Goal: Information Seeking & Learning: Learn about a topic

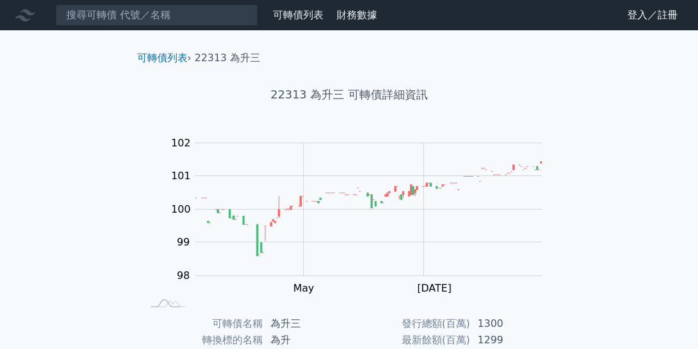
click at [628, 152] on div "可轉債列表 財務數據 可轉債列表 財務數據 登入／註冊 登入／註冊 可轉債列表 › 22313 為升三 22313 為升三 可轉債詳細資訊 Zoom Out …" at bounding box center [349, 300] width 698 height 601
click at [634, 19] on link "登入／註冊" at bounding box center [652, 15] width 71 height 20
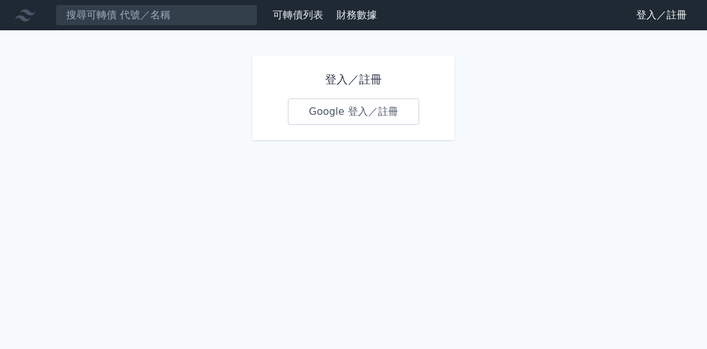
click at [328, 113] on link "Google 登入／註冊" at bounding box center [353, 111] width 131 height 27
click at [293, 13] on link "可轉債列表" at bounding box center [298, 15] width 51 height 12
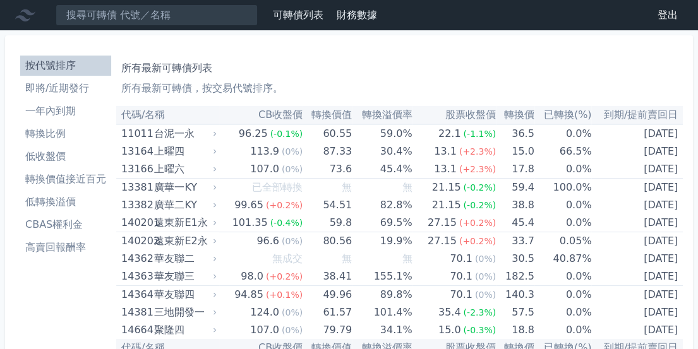
click at [61, 244] on li "高賣回報酬率" at bounding box center [65, 247] width 91 height 15
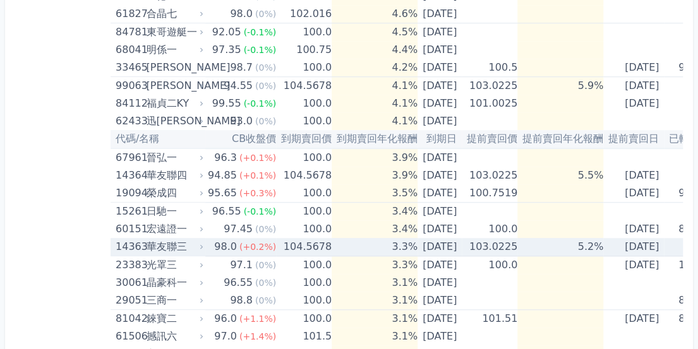
scroll to position [589, 0]
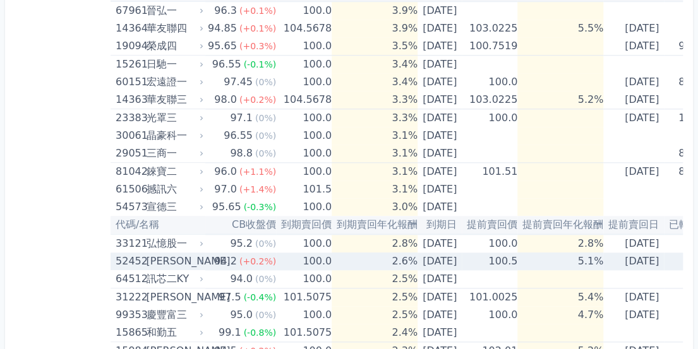
click at [276, 261] on td "100.0" at bounding box center [304, 262] width 56 height 18
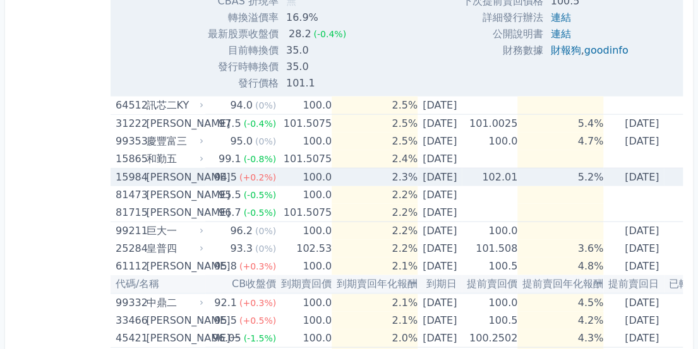
scroll to position [1178, 0]
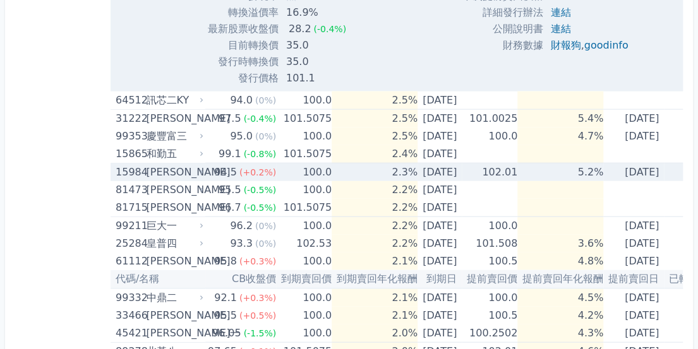
click at [290, 174] on td "100.0" at bounding box center [304, 173] width 56 height 18
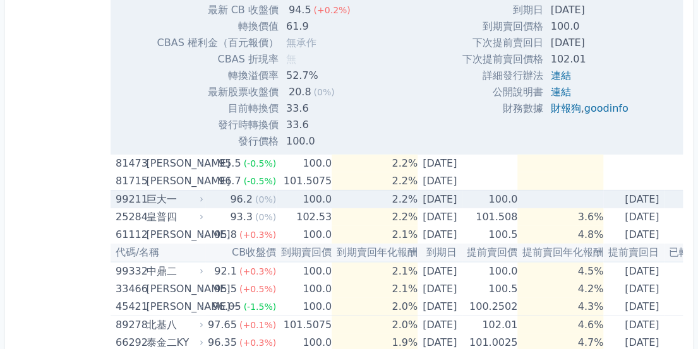
scroll to position [1620, 0]
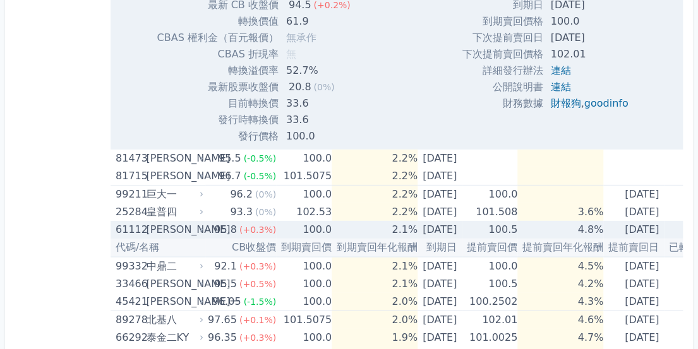
click at [460, 231] on td "[DATE]" at bounding box center [439, 230] width 44 height 18
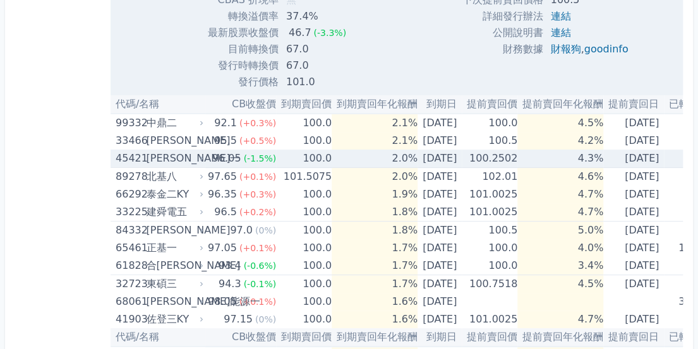
scroll to position [2210, 0]
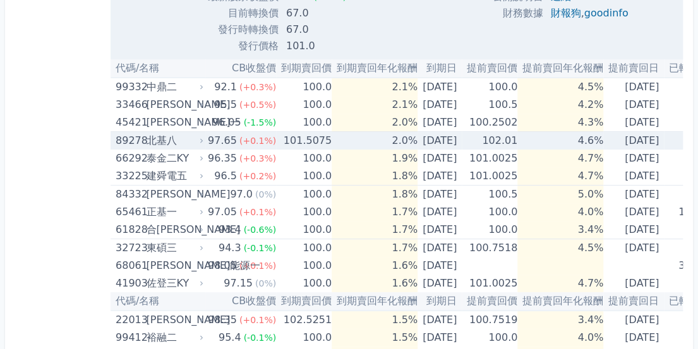
click at [382, 138] on td "2.0%" at bounding box center [374, 141] width 86 height 18
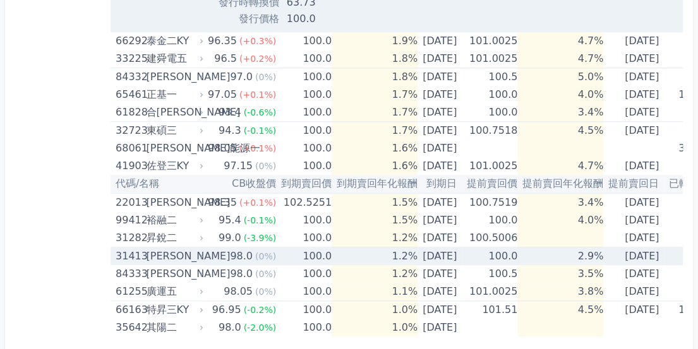
scroll to position [2751, 0]
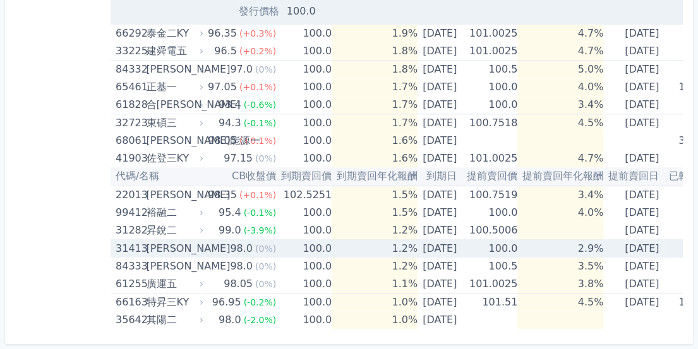
click at [388, 246] on td "1.2%" at bounding box center [374, 249] width 86 height 18
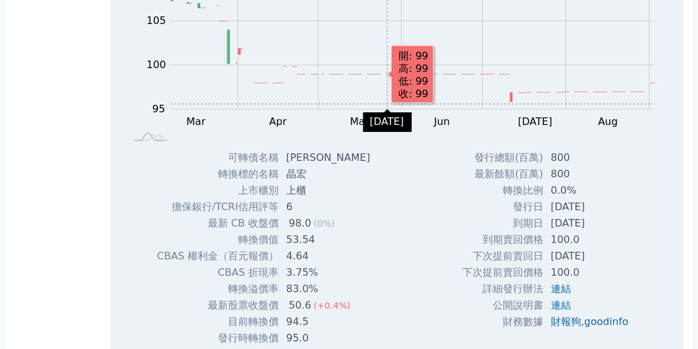
scroll to position [3161, 0]
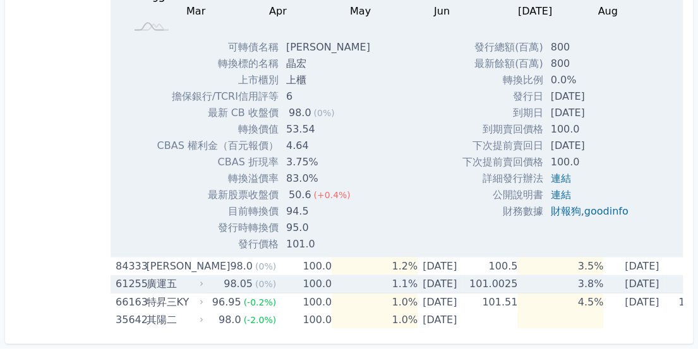
click at [255, 279] on span "(0%)" at bounding box center [265, 284] width 21 height 10
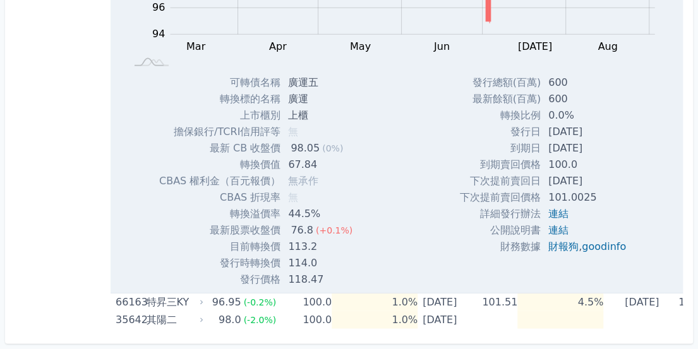
scroll to position [2688, 0]
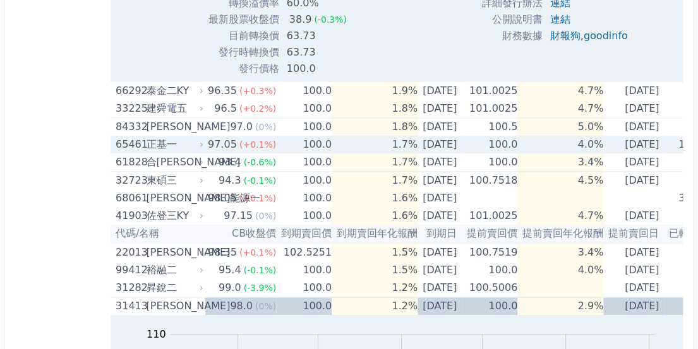
click at [253, 149] on div "(+0.1%)" at bounding box center [257, 145] width 37 height 18
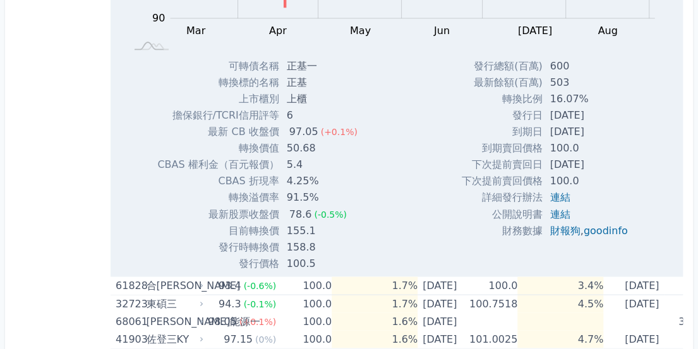
scroll to position [3094, 0]
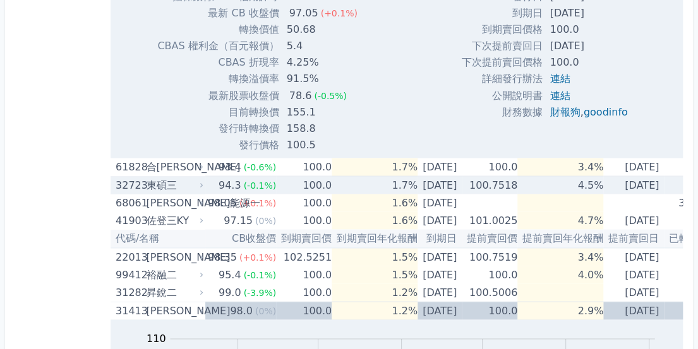
click at [163, 179] on div "東碩三" at bounding box center [173, 185] width 55 height 18
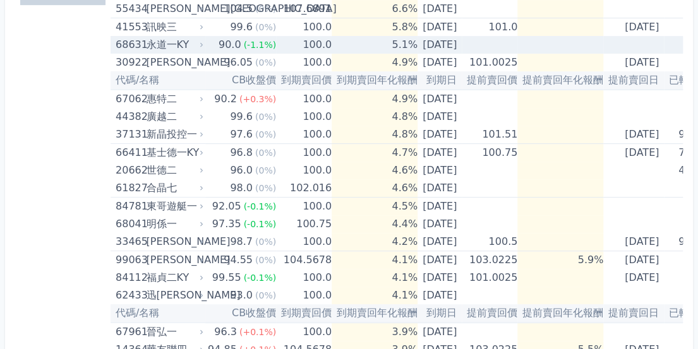
scroll to position [0, 0]
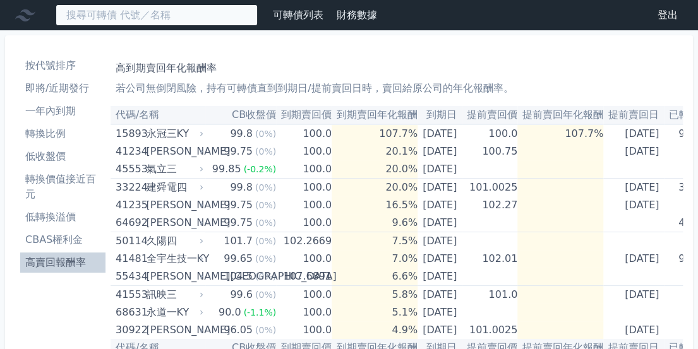
drag, startPoint x: 143, startPoint y: 6, endPoint x: 148, endPoint y: 13, distance: 8.8
click at [144, 8] on input at bounding box center [157, 14] width 202 height 21
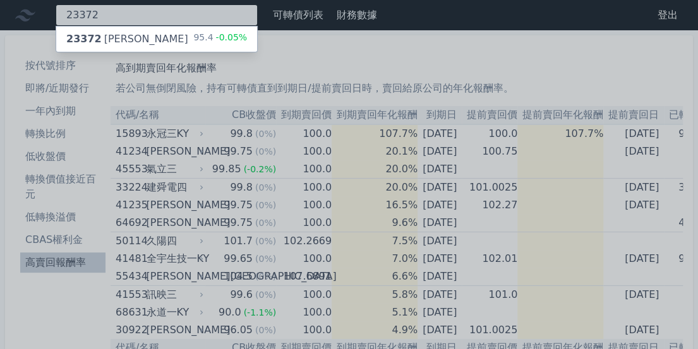
type input "23372"
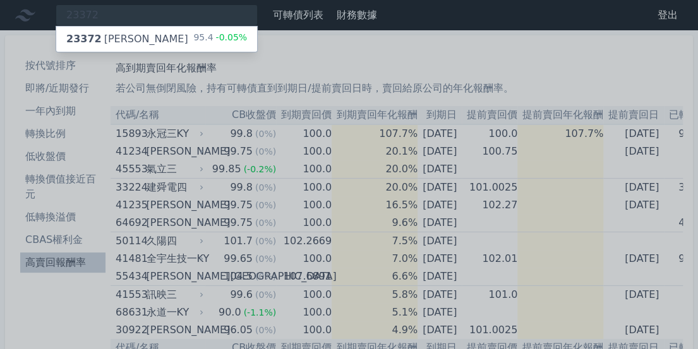
click at [107, 33] on div "23372 [PERSON_NAME]" at bounding box center [127, 39] width 122 height 15
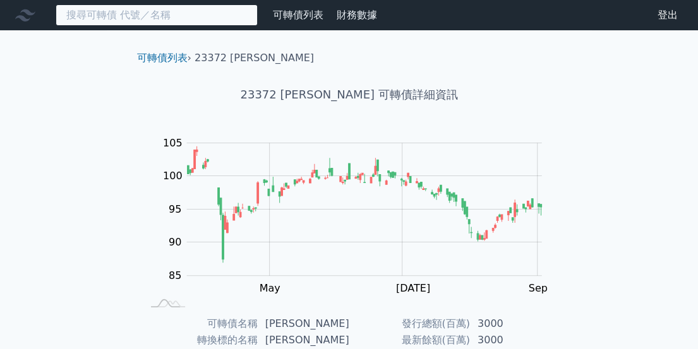
click at [200, 8] on input at bounding box center [157, 14] width 202 height 21
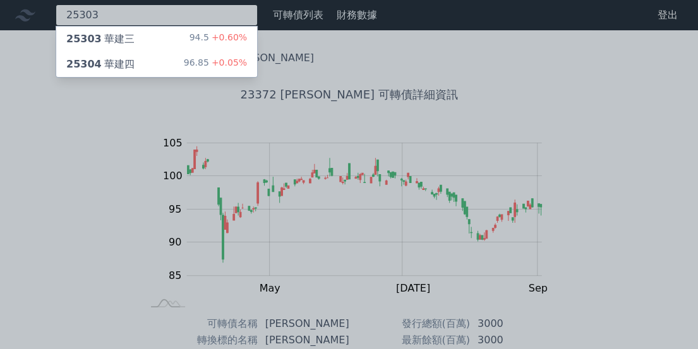
type input "25303"
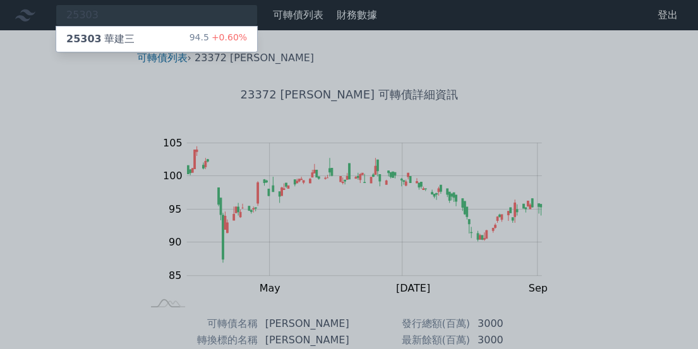
click at [175, 37] on div "25303 華建三 94.5 +0.60%" at bounding box center [156, 39] width 201 height 25
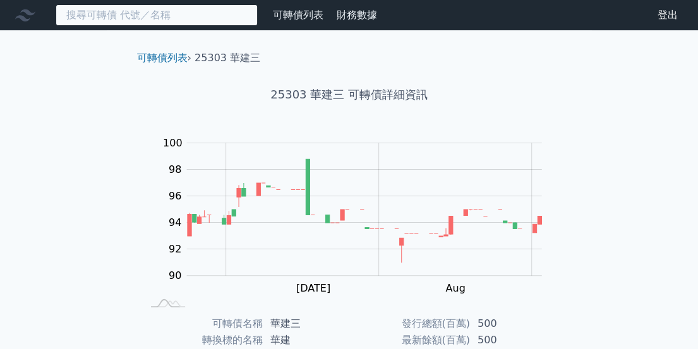
click at [153, 13] on input at bounding box center [157, 14] width 202 height 21
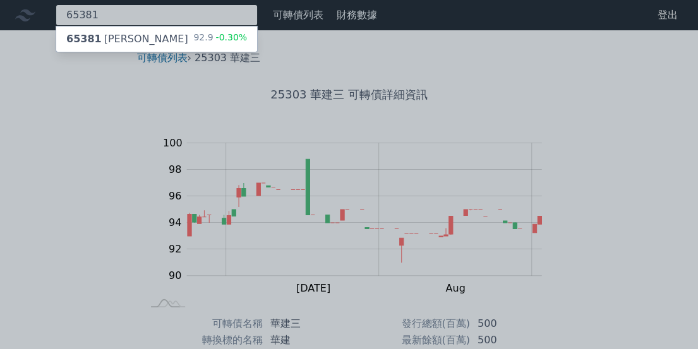
type input "65381"
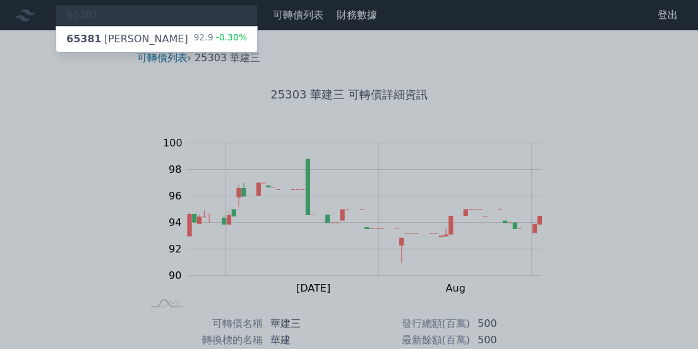
click at [162, 36] on div "65381 [PERSON_NAME] 92.9 -0.30%" at bounding box center [156, 39] width 201 height 25
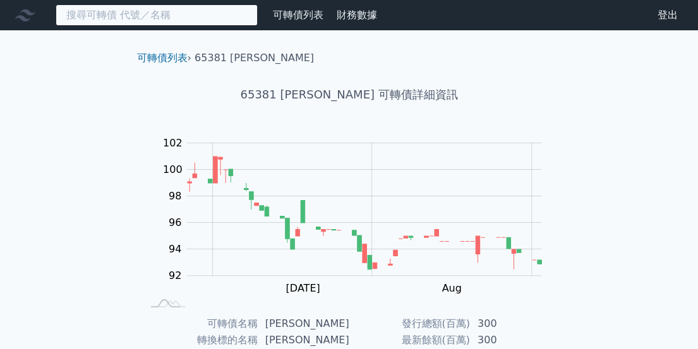
click at [113, 20] on input at bounding box center [157, 14] width 202 height 21
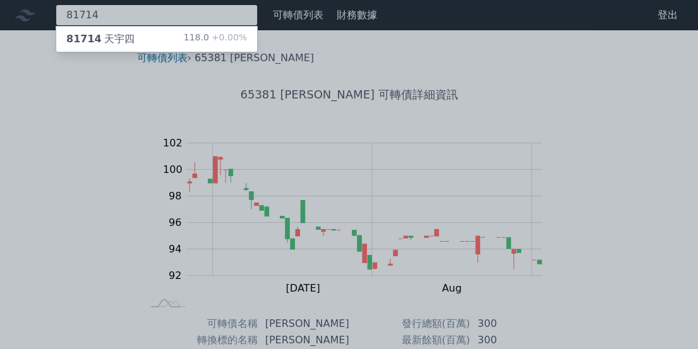
type input "81714"
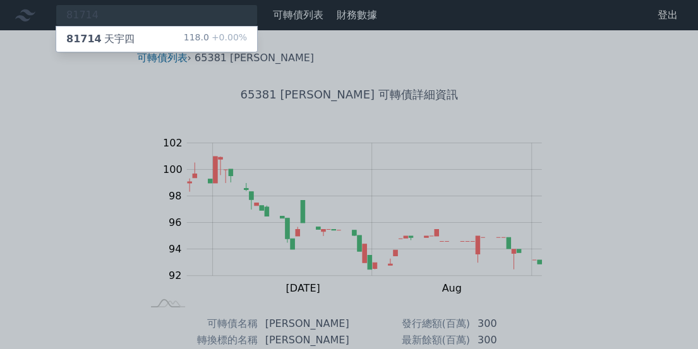
click at [108, 34] on div "81714 [PERSON_NAME]" at bounding box center [100, 39] width 68 height 15
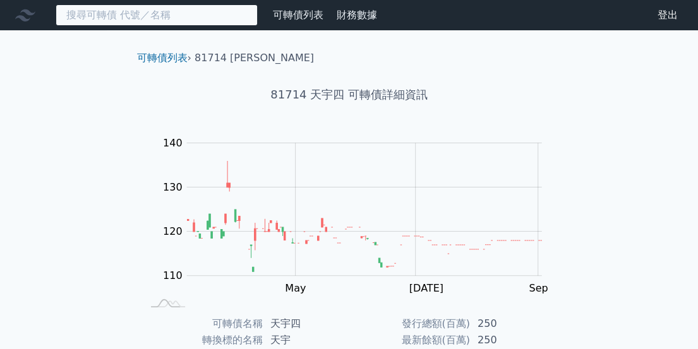
click at [110, 17] on input at bounding box center [157, 14] width 202 height 21
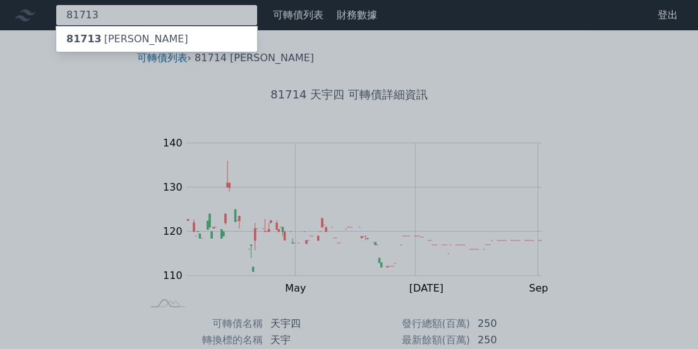
type input "81713"
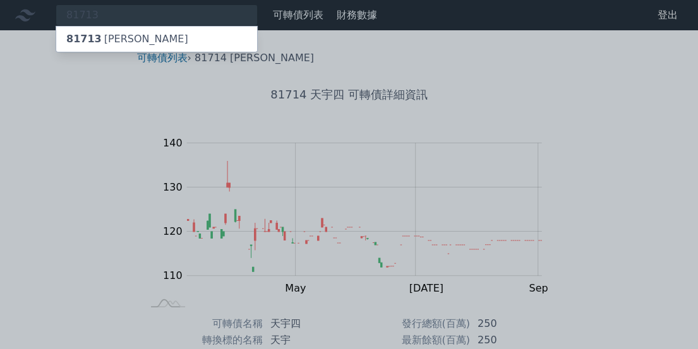
click at [113, 39] on div "81713 [PERSON_NAME]" at bounding box center [127, 39] width 122 height 15
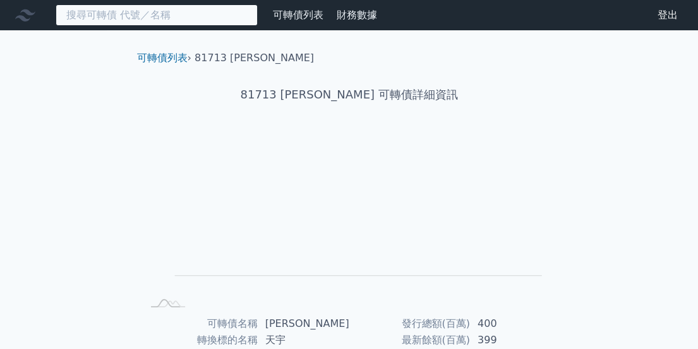
click at [188, 12] on input at bounding box center [157, 14] width 202 height 21
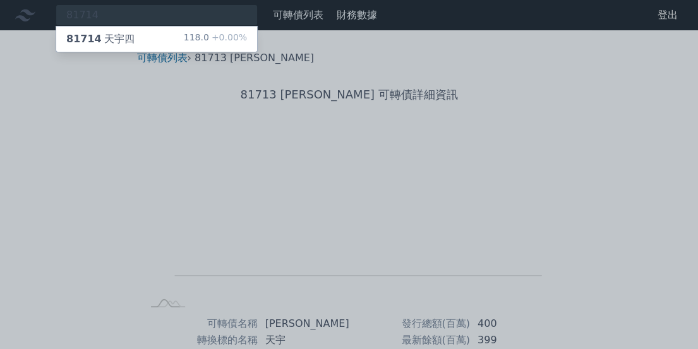
click at [110, 13] on div at bounding box center [349, 174] width 698 height 349
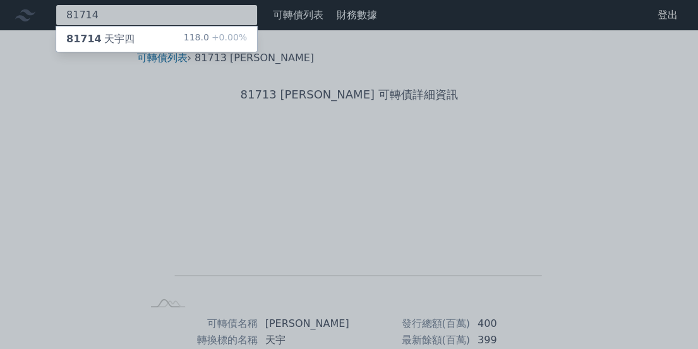
click at [110, 13] on div "81714 81714 天宇四 118.0 +0.00%" at bounding box center [157, 14] width 202 height 21
type input "81715"
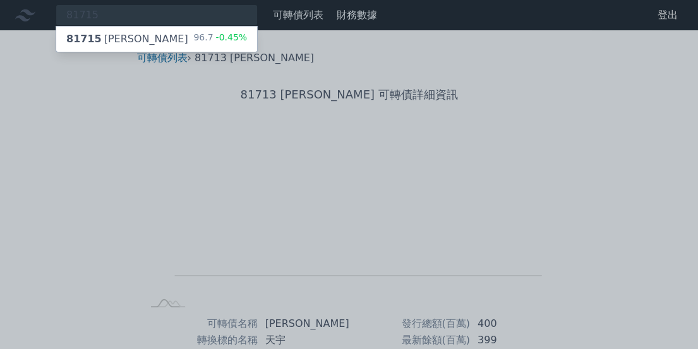
click at [110, 33] on div "81715 [PERSON_NAME]" at bounding box center [127, 39] width 122 height 15
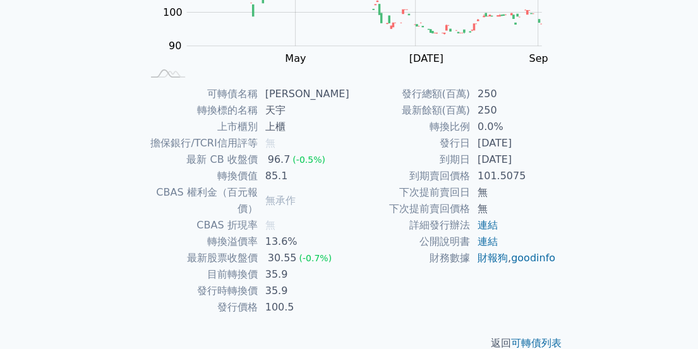
scroll to position [235, 0]
